Goal: Communication & Community: Answer question/provide support

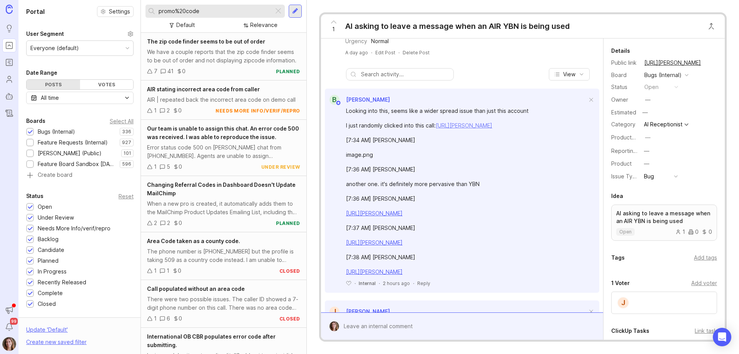
scroll to position [205, 0]
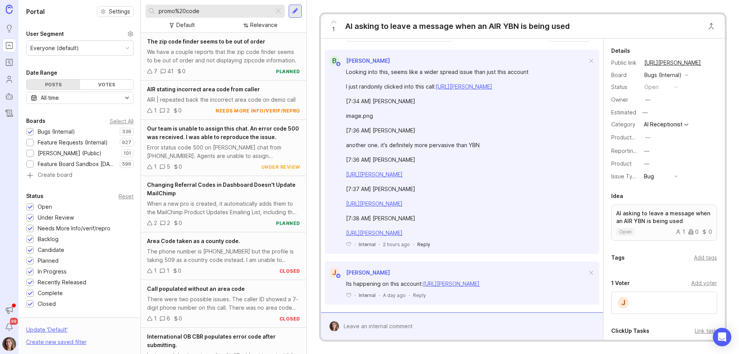
click at [425, 247] on div "Reply" at bounding box center [423, 244] width 13 height 7
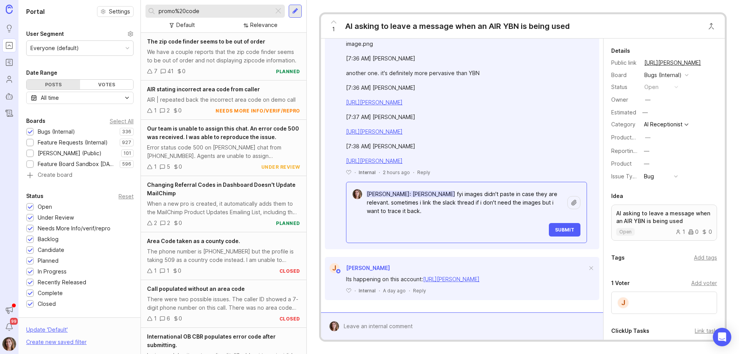
scroll to position [290, 0]
click at [430, 218] on textarea "[PERSON_NAME]: [PERSON_NAME] fyi images didn't paste in case they are relevant.…" at bounding box center [465, 203] width 206 height 32
click at [489, 218] on textarea "[PERSON_NAME]: [PERSON_NAME] fyi images didn't paste in case they are relevant.…" at bounding box center [465, 203] width 206 height 32
click at [386, 218] on textarea "[PERSON_NAME]: [PERSON_NAME] fyi images didn't paste in case they are relevant.…" at bounding box center [465, 203] width 206 height 32
click at [458, 218] on textarea "[PERSON_NAME]: [PERSON_NAME] fyi images didn't paste in case they are relevant.…" at bounding box center [465, 203] width 206 height 32
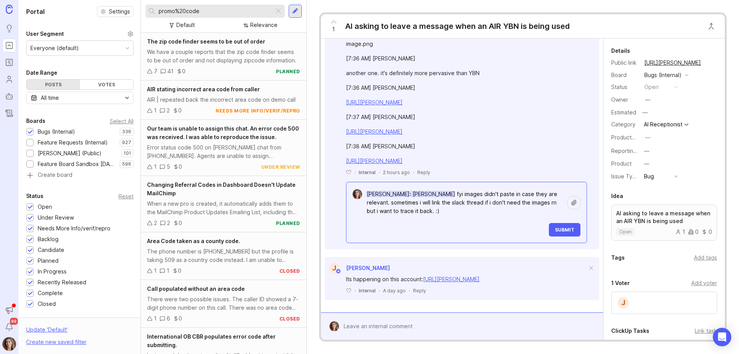
click at [404, 218] on textarea "[PERSON_NAME]: [PERSON_NAME] fyi images didn't paste in case they are relevant.…" at bounding box center [465, 203] width 206 height 32
click at [474, 218] on textarea "[PERSON_NAME]: [PERSON_NAME] fyi images didn't paste in case they are relevant.…" at bounding box center [465, 203] width 206 height 32
click at [514, 218] on textarea "[PERSON_NAME]: [PERSON_NAME] fyi images didn't paste in case they are relevant.…" at bounding box center [465, 203] width 206 height 32
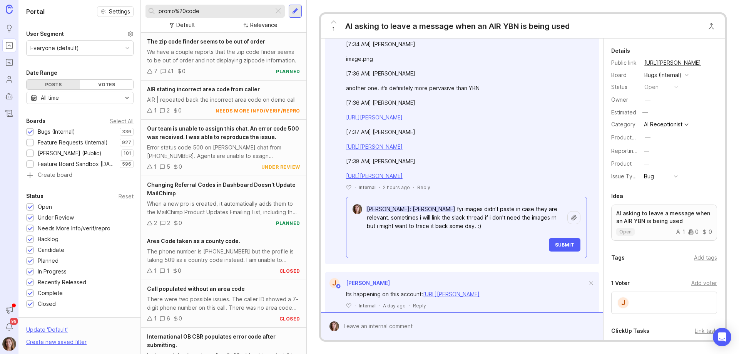
scroll to position [213, 0]
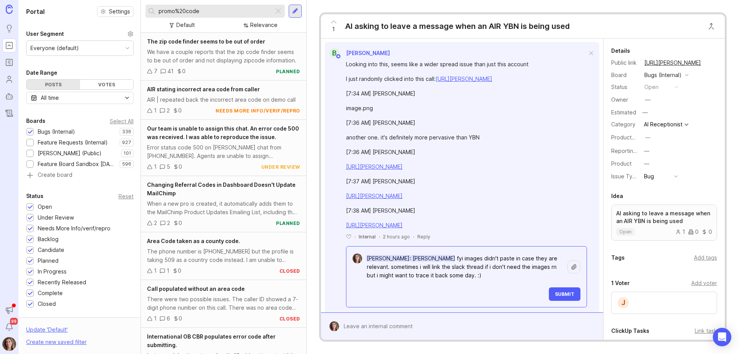
click at [535, 282] on textarea "[PERSON_NAME]: [PERSON_NAME] fyi images didn't paste in case they are relevant.…" at bounding box center [465, 267] width 206 height 32
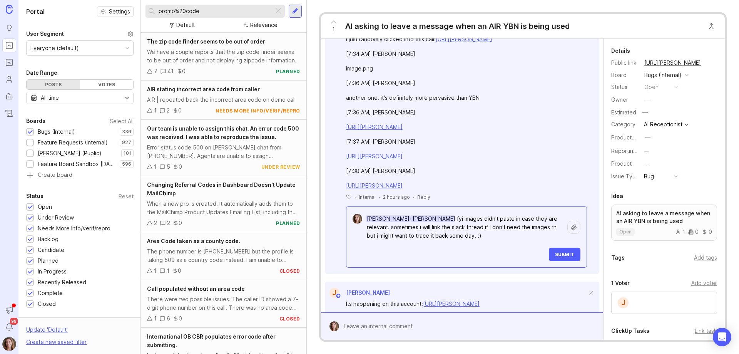
scroll to position [311, 0]
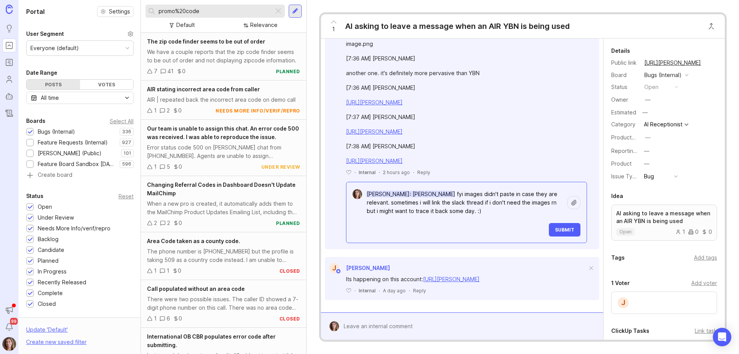
click at [450, 192] on textarea "[PERSON_NAME]: [PERSON_NAME] fyi images didn't paste in case they are relevant.…" at bounding box center [465, 203] width 206 height 32
drag, startPoint x: 450, startPoint y: 192, endPoint x: 409, endPoint y: 195, distance: 40.5
click at [409, 195] on textarea "[PERSON_NAME]: [PERSON_NAME] fyi images didn't paste in case they are relevant.…" at bounding box center [465, 203] width 206 height 32
type textarea "[PERSON_NAME]: fyi images didn't paste in case they are relevant. sometimes i w…"
drag, startPoint x: 390, startPoint y: 206, endPoint x: 331, endPoint y: 189, distance: 61.4
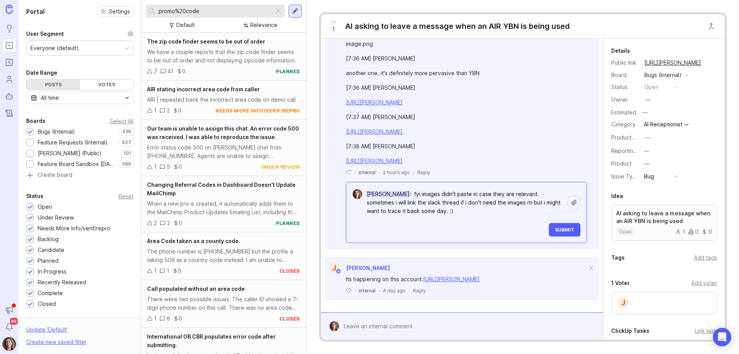
click at [332, 189] on div "Looking into this, seems like a wider spread issue than just this account I jus…" at bounding box center [462, 118] width 274 height 249
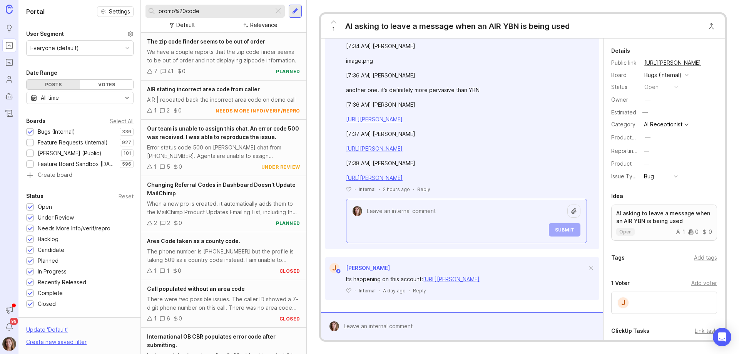
scroll to position [294, 0]
